Goal: Task Accomplishment & Management: Manage account settings

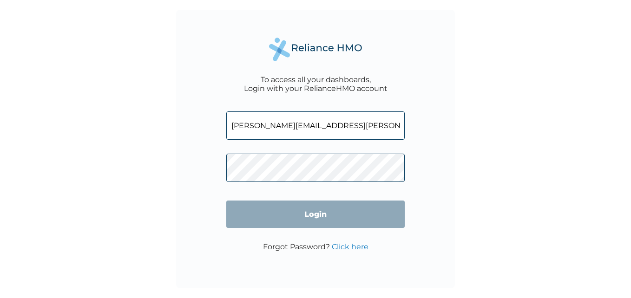
click at [366, 129] on input "benita.anuforo@venturegardengroup.com" at bounding box center [315, 125] width 178 height 28
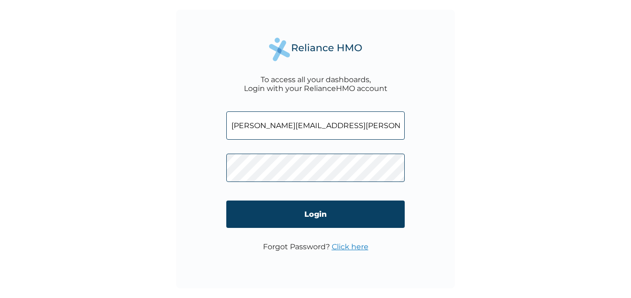
click at [366, 129] on input "benita.anuforo@venturegardengroup.com" at bounding box center [315, 125] width 178 height 28
type input "r"
type input "[EMAIL_ADDRESS][DOMAIN_NAME]"
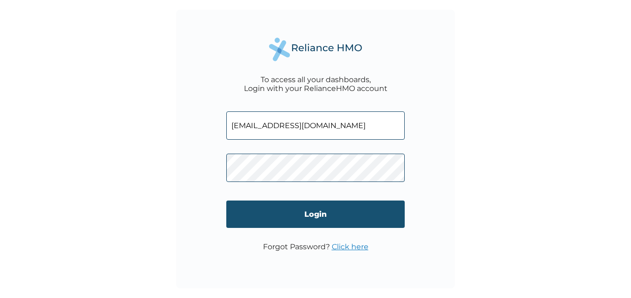
click at [346, 218] on input "Login" at bounding box center [315, 214] width 178 height 27
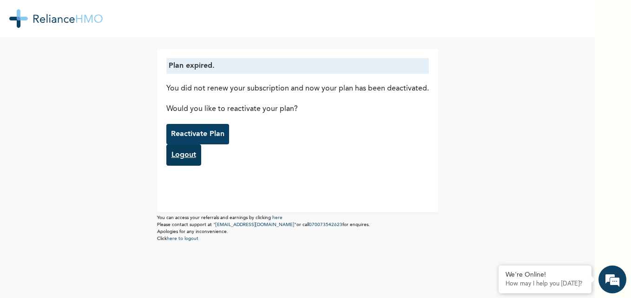
click at [183, 156] on link "Logout" at bounding box center [183, 154] width 35 height 21
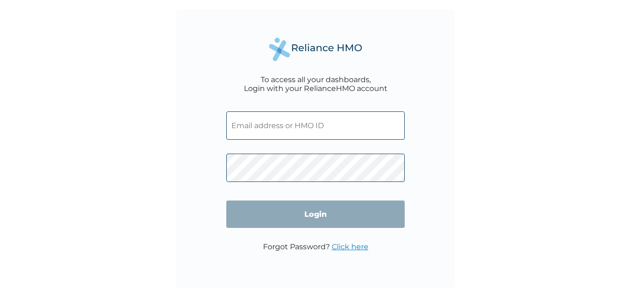
type input "munachi_nena@yahoo.com"
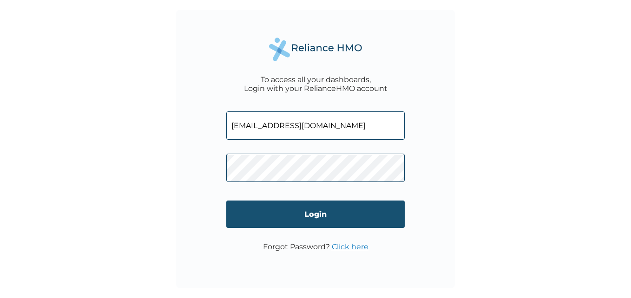
click at [322, 213] on input "Login" at bounding box center [315, 214] width 178 height 27
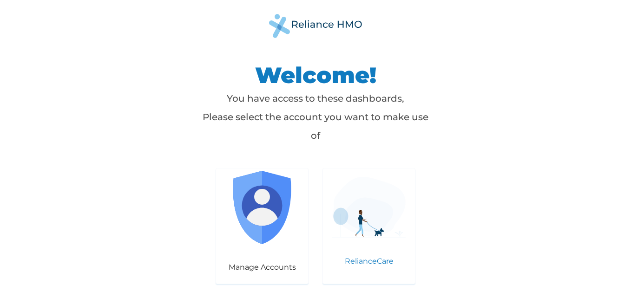
click at [382, 237] on img at bounding box center [368, 207] width 73 height 61
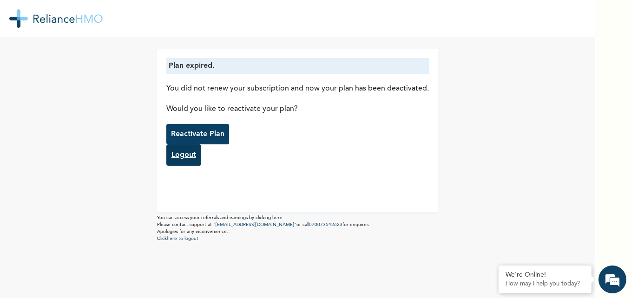
click at [190, 157] on link "Logout" at bounding box center [183, 154] width 35 height 21
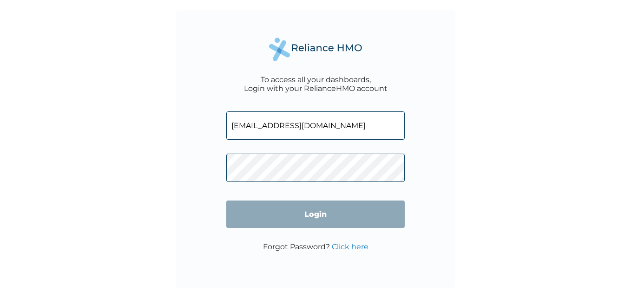
click at [322, 127] on input "munachi_nena@yahoo.com" at bounding box center [315, 125] width 178 height 28
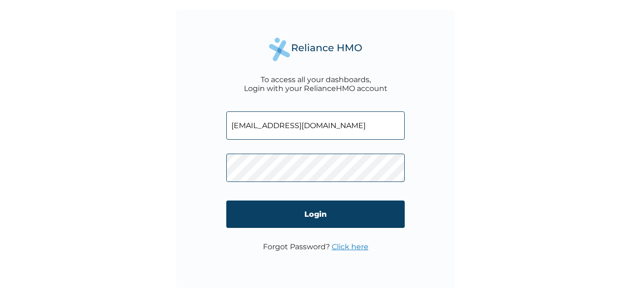
click at [322, 127] on input "munachi_nena@yahoo.com" at bounding box center [315, 125] width 178 height 28
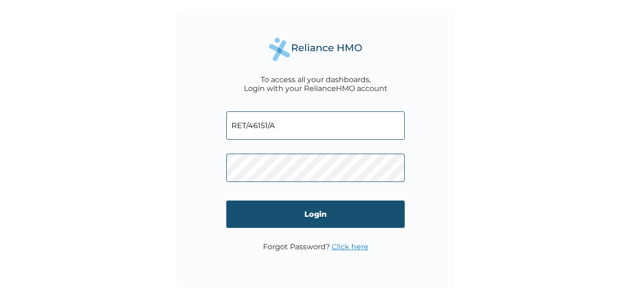
type input "RET/46151/A"
click at [317, 213] on input "Login" at bounding box center [315, 214] width 178 height 27
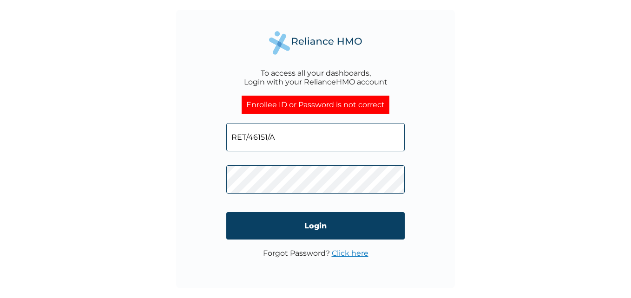
click at [326, 143] on input "RET/46151/A" at bounding box center [315, 137] width 178 height 28
type input "munachi_nena@yahoo.com"
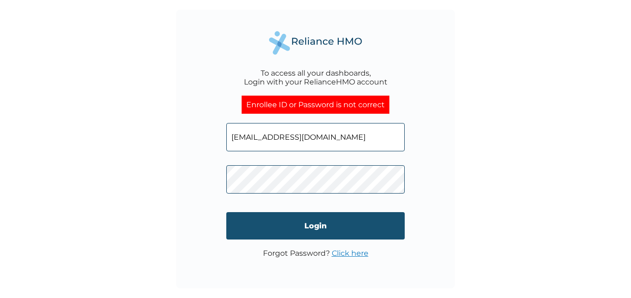
click at [322, 226] on input "Login" at bounding box center [315, 225] width 178 height 27
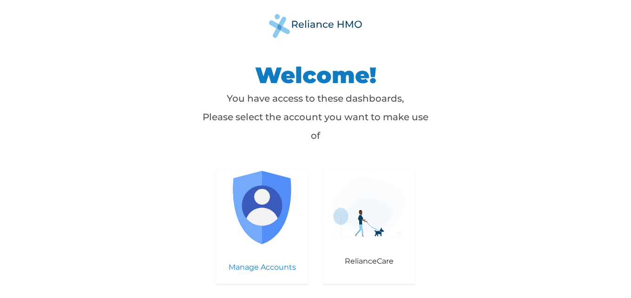
click at [259, 241] on img at bounding box center [261, 207] width 73 height 73
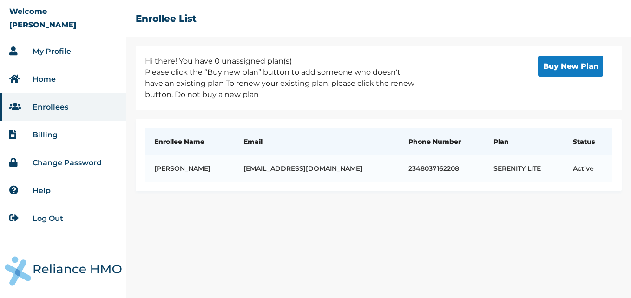
click at [46, 54] on link "My Profile" at bounding box center [52, 51] width 39 height 9
click at [314, 171] on td "elsie_kem@yahoo.com" at bounding box center [316, 168] width 165 height 27
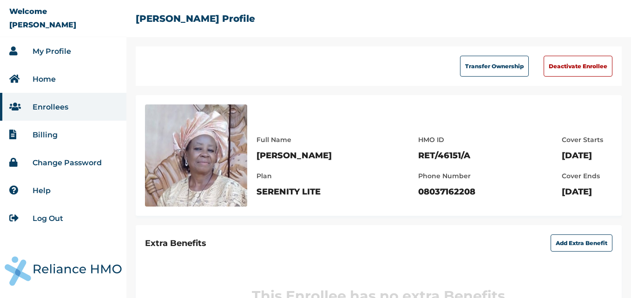
click at [39, 195] on link "Help" at bounding box center [42, 190] width 18 height 9
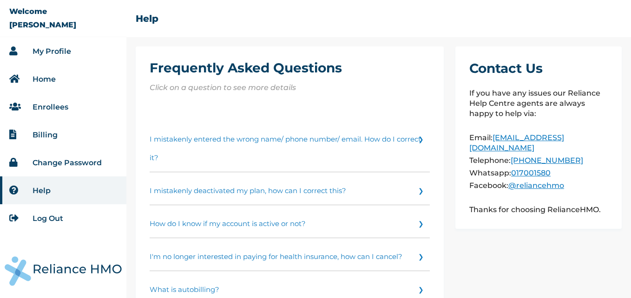
scroll to position [43, 0]
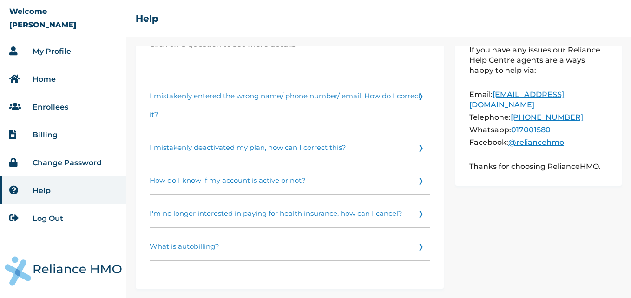
click at [44, 78] on link "Home" at bounding box center [44, 79] width 23 height 9
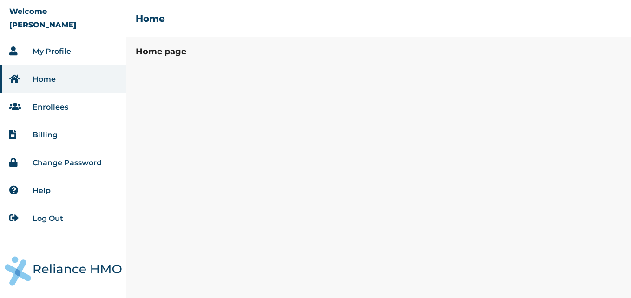
click at [62, 52] on link "My Profile" at bounding box center [52, 51] width 39 height 9
click at [52, 51] on link "My Profile" at bounding box center [52, 51] width 39 height 9
click at [61, 271] on img at bounding box center [63, 271] width 117 height 30
click at [50, 106] on link "Enrollees" at bounding box center [51, 107] width 36 height 9
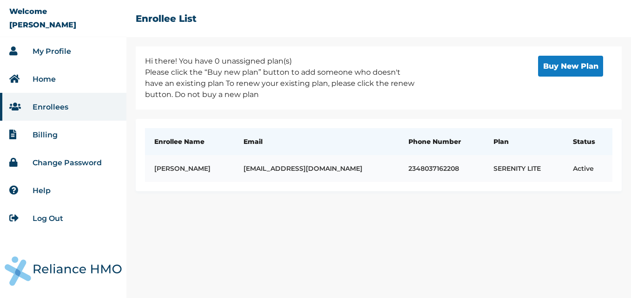
click at [566, 169] on td "active" at bounding box center [587, 168] width 49 height 27
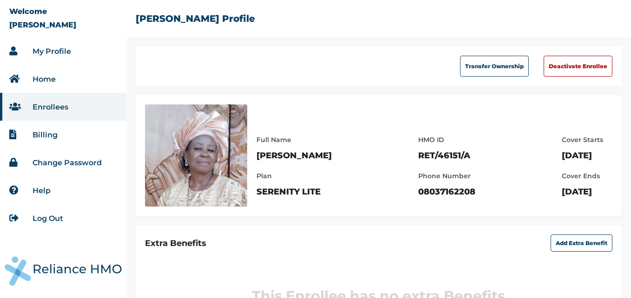
click at [45, 52] on link "My Profile" at bounding box center [52, 51] width 39 height 9
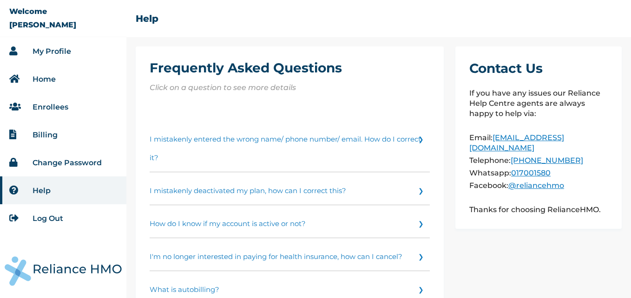
click at [417, 222] on link "How do I know if my account is active or not?" at bounding box center [290, 221] width 280 height 33
click at [42, 52] on link "My Profile" at bounding box center [52, 51] width 39 height 9
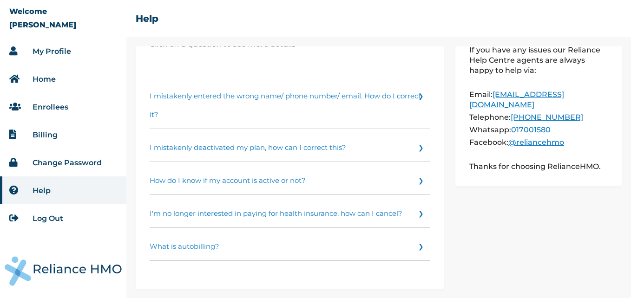
scroll to position [151, 0]
click at [42, 135] on link "Billing" at bounding box center [45, 135] width 25 height 9
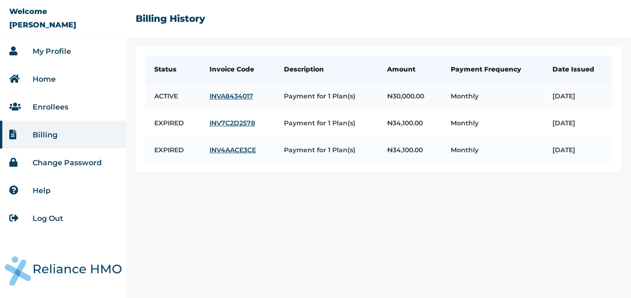
click at [228, 97] on link "INVA8434017" at bounding box center [237, 96] width 56 height 8
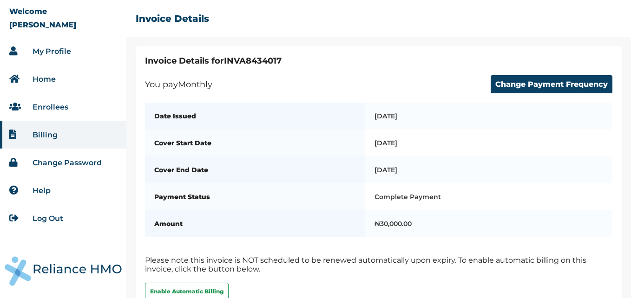
click at [33, 191] on link "Help" at bounding box center [42, 190] width 18 height 9
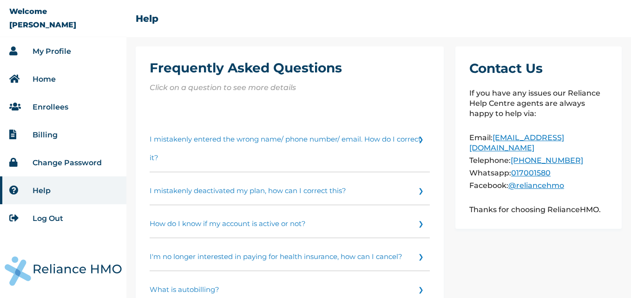
click at [57, 47] on link "My Profile" at bounding box center [52, 51] width 39 height 9
click at [44, 78] on link "Home" at bounding box center [44, 79] width 23 height 9
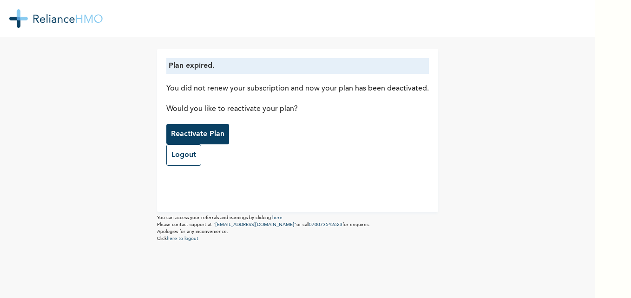
click at [61, 21] on img at bounding box center [55, 18] width 93 height 19
click at [48, 19] on img at bounding box center [55, 18] width 93 height 19
